Goal: Transaction & Acquisition: Purchase product/service

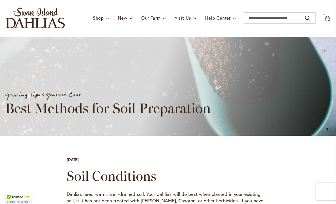
scroll to position [31, 0]
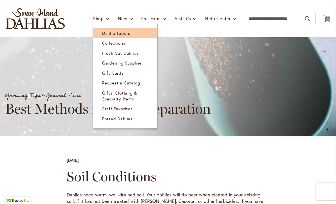
click at [122, 33] on span "Dahlia Tubers" at bounding box center [116, 33] width 28 height 6
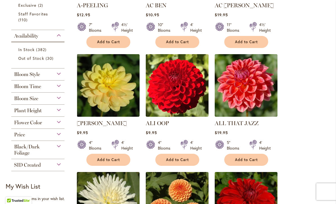
scroll to position [204, 0]
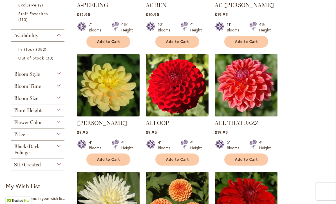
click at [50, 125] on div "Flower Color" at bounding box center [37, 121] width 53 height 9
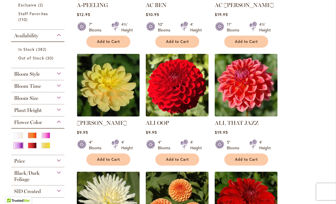
click at [15, 148] on div "Purple" at bounding box center [18, 146] width 9 height 6
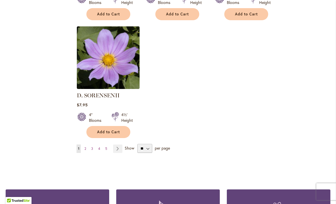
scroll to position [695, 0]
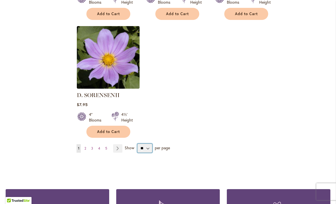
click at [150, 146] on select "** ** ** **" at bounding box center [144, 148] width 15 height 9
select select "**"
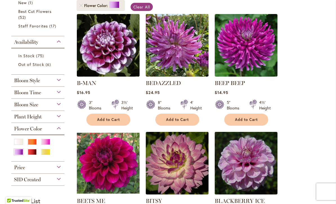
scroll to position [120, 0]
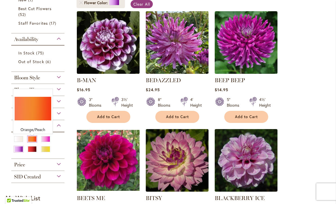
click at [30, 142] on div "Orange/Peach" at bounding box center [32, 139] width 9 height 6
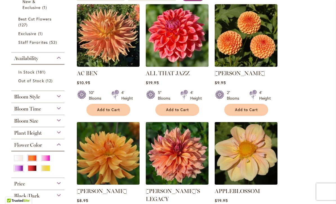
scroll to position [127, 0]
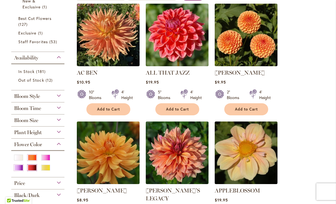
click at [31, 171] on div "Red" at bounding box center [32, 168] width 9 height 6
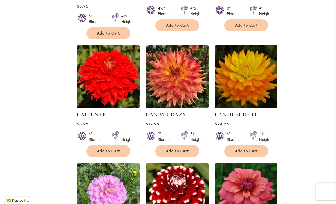
scroll to position [1519, 0]
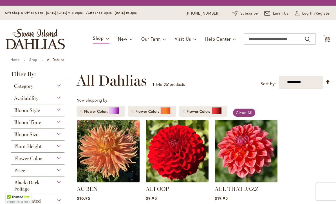
scroll to position [104, 0]
